Goal: Task Accomplishment & Management: Use online tool/utility

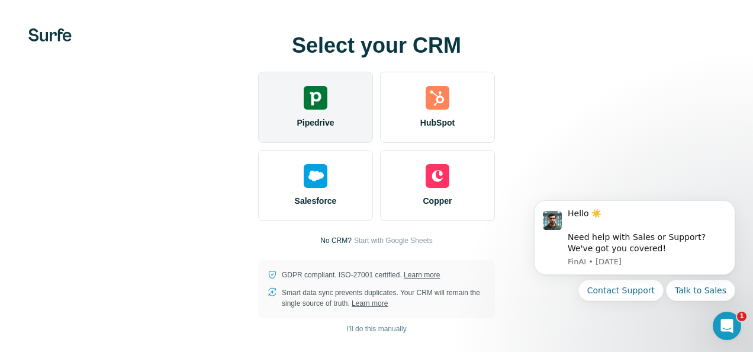
click at [314, 96] on img at bounding box center [316, 98] width 24 height 24
click at [319, 95] on img at bounding box center [316, 98] width 24 height 24
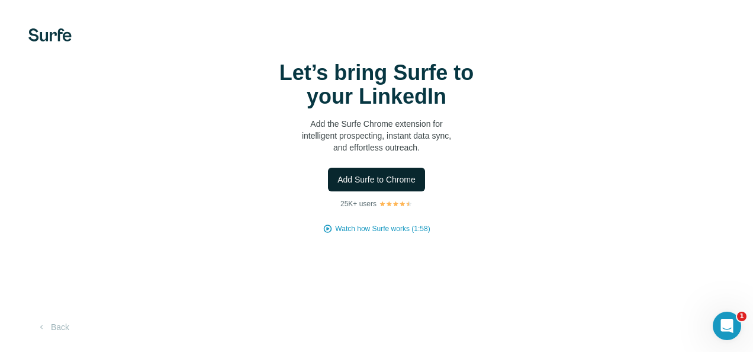
click at [376, 178] on span "Add Surfe to Chrome" at bounding box center [377, 180] width 78 height 12
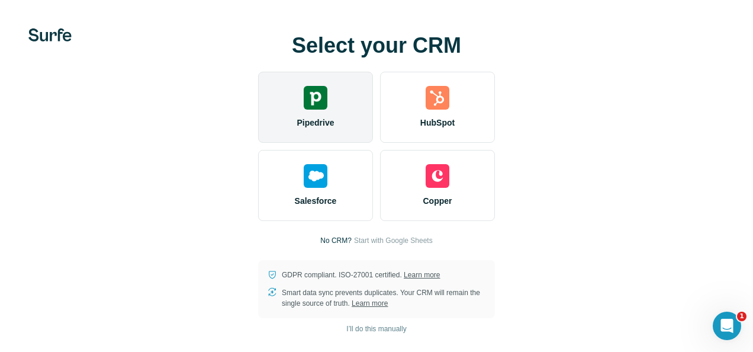
click at [315, 100] on img at bounding box center [316, 98] width 24 height 24
